Goal: Task Accomplishment & Management: Use online tool/utility

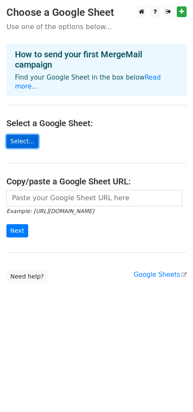
click at [20, 135] on link "Select..." at bounding box center [22, 141] width 32 height 13
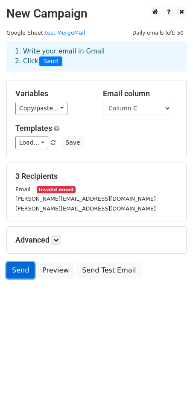
click at [18, 269] on link "Send" at bounding box center [20, 270] width 28 height 16
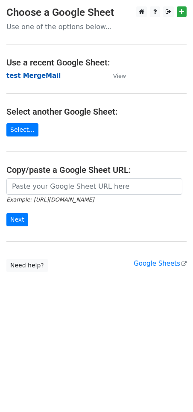
click at [31, 76] on strong "test MergeMail" at bounding box center [33, 76] width 54 height 8
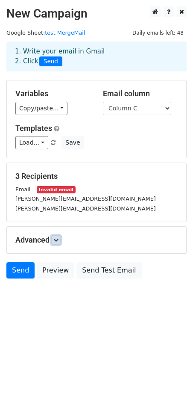
click at [58, 239] on icon at bounding box center [55, 239] width 5 height 5
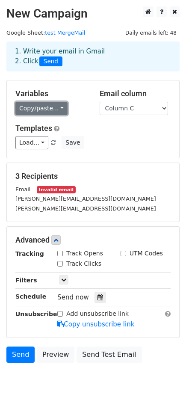
click at [58, 107] on link "Copy/paste..." at bounding box center [41, 108] width 52 height 13
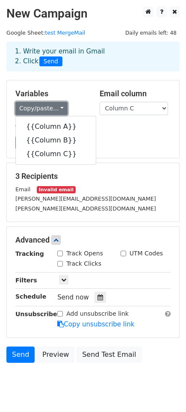
click at [58, 107] on link "Copy/paste..." at bounding box center [41, 108] width 52 height 13
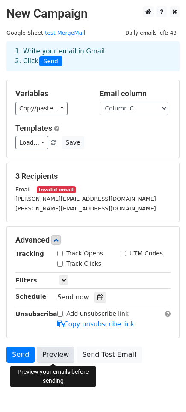
click at [47, 357] on link "Preview" at bounding box center [56, 354] width 38 height 16
